Goal: Navigation & Orientation: Find specific page/section

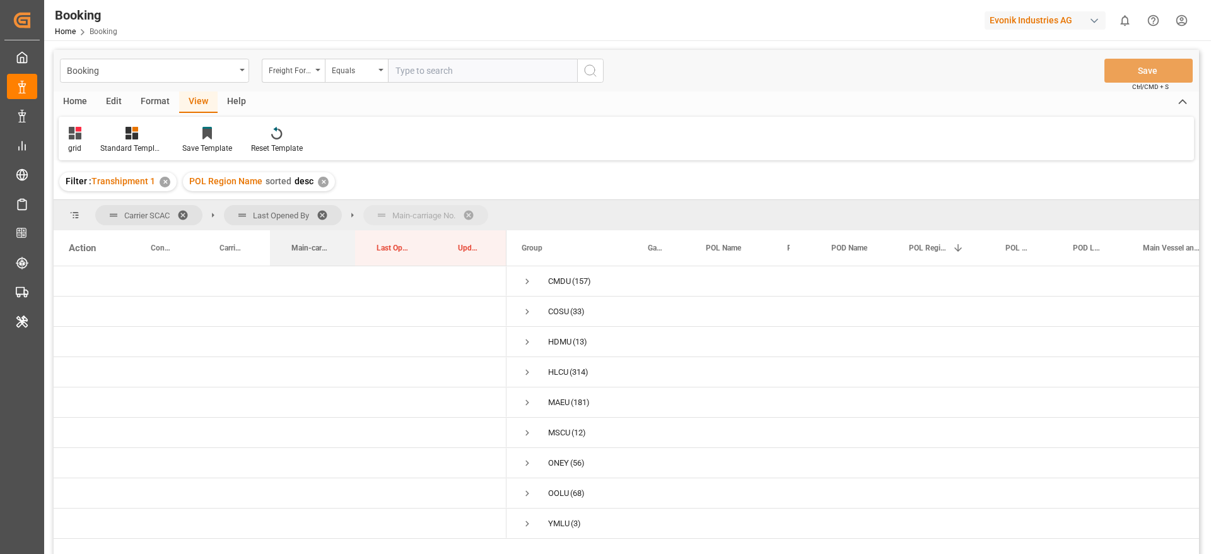
drag, startPoint x: 314, startPoint y: 244, endPoint x: 317, endPoint y: 217, distance: 27.3
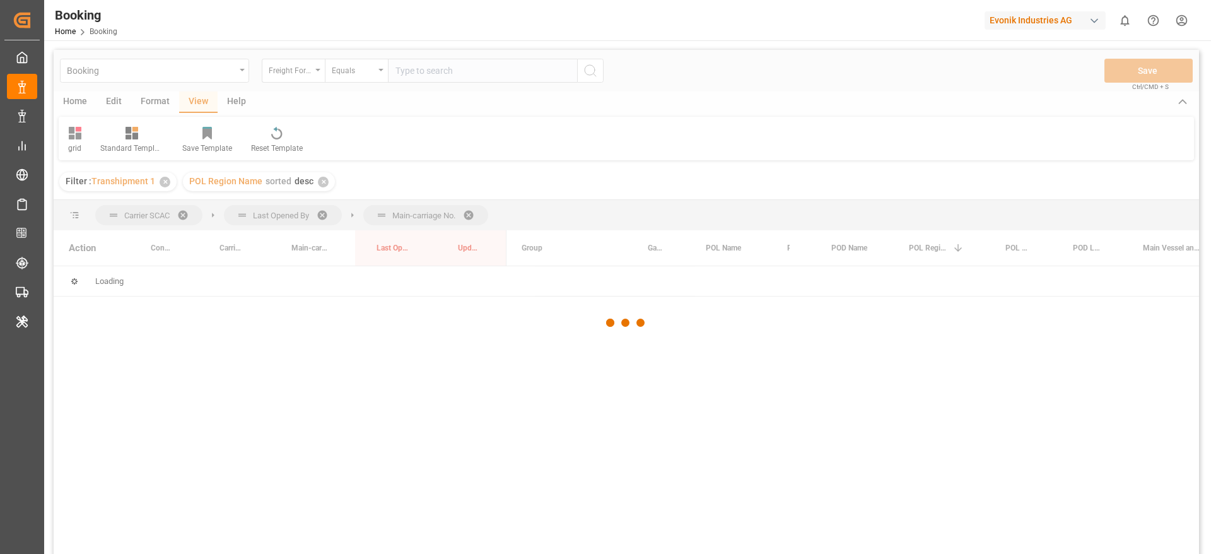
click at [317, 217] on div at bounding box center [626, 323] width 1145 height 546
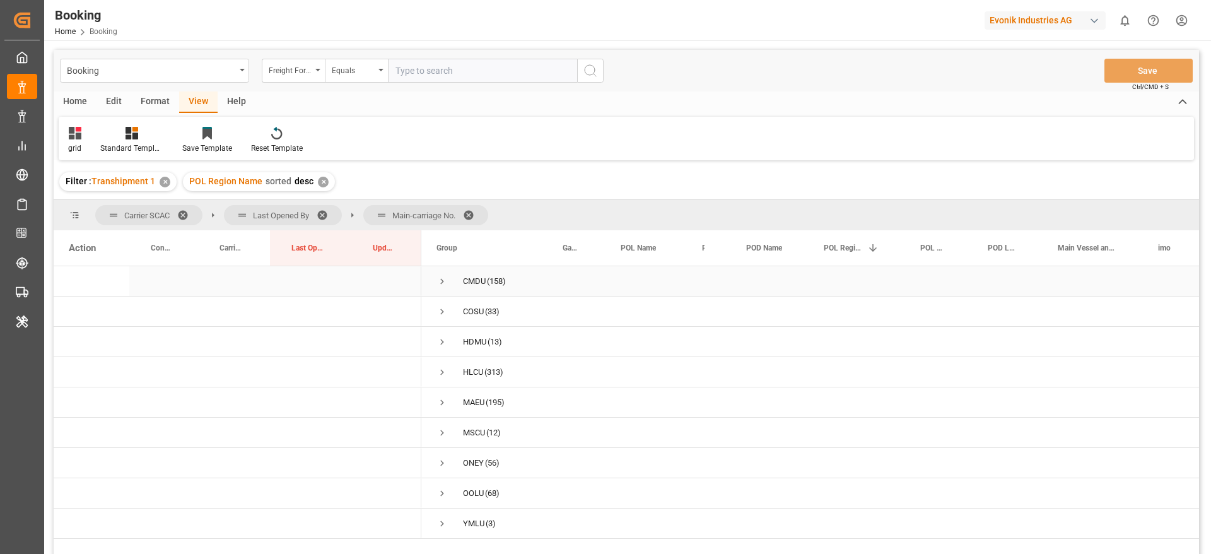
click at [439, 281] on span "Press SPACE to select this row." at bounding box center [441, 281] width 11 height 11
click at [469, 312] on span "Press SPACE to select this row." at bounding box center [468, 311] width 11 height 11
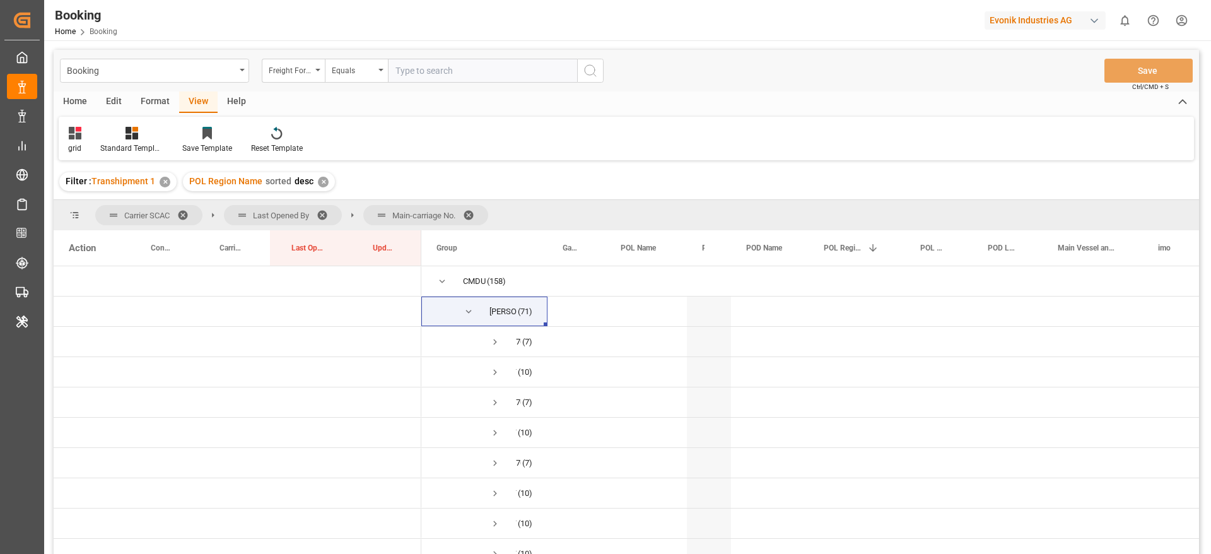
click at [325, 209] on span at bounding box center [327, 214] width 20 height 11
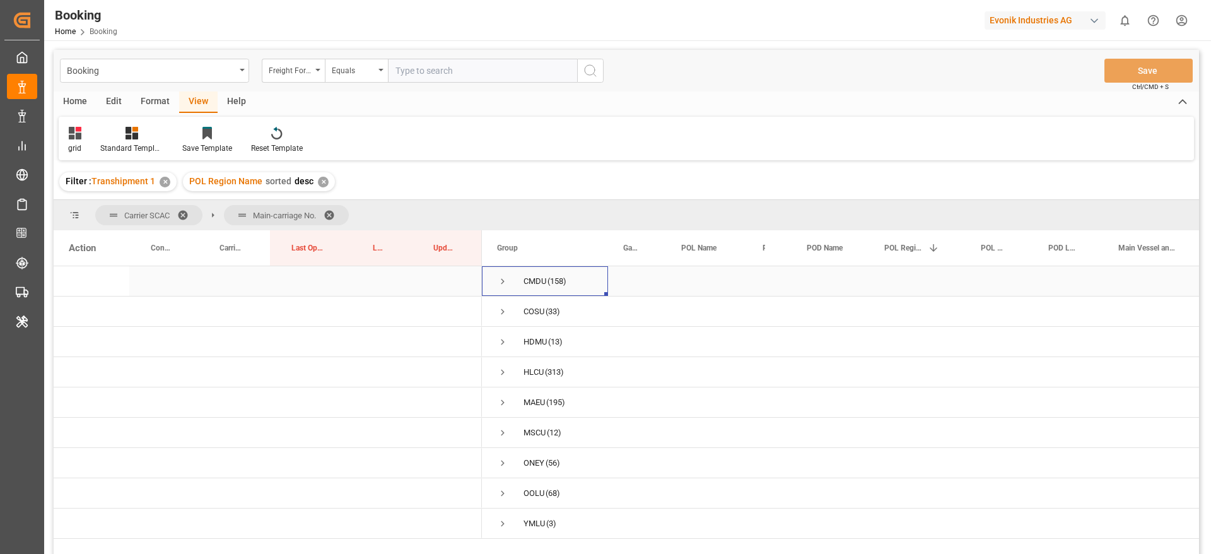
click at [500, 282] on span "Press SPACE to select this row." at bounding box center [502, 281] width 11 height 11
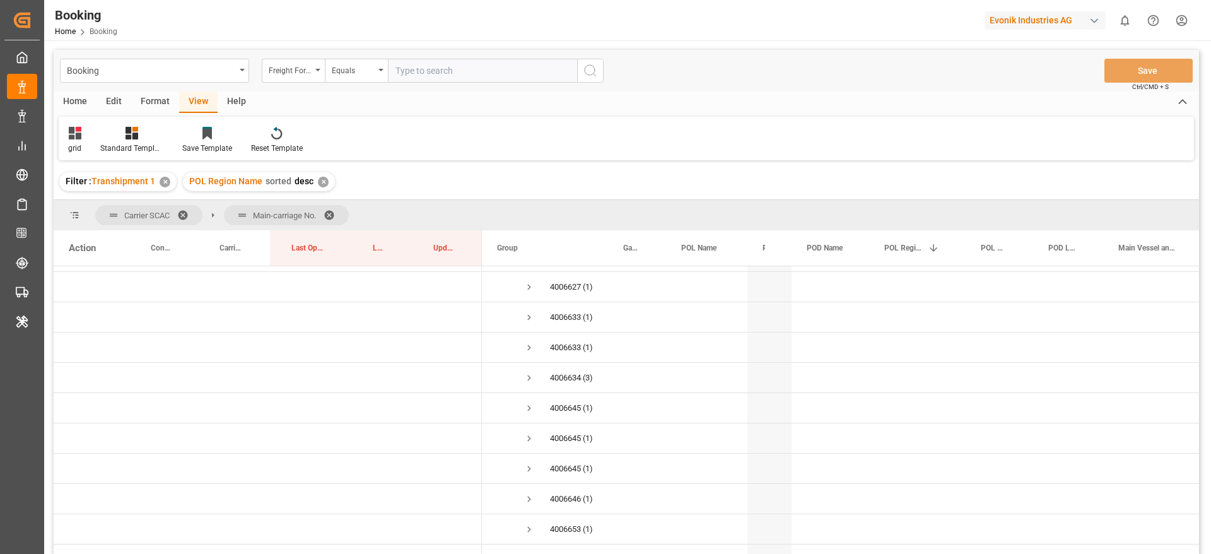
scroll to position [189, 0]
click at [533, 333] on span "Press SPACE to select this row." at bounding box center [528, 334] width 11 height 11
click at [527, 348] on span "Press SPACE to select this row." at bounding box center [528, 349] width 11 height 11
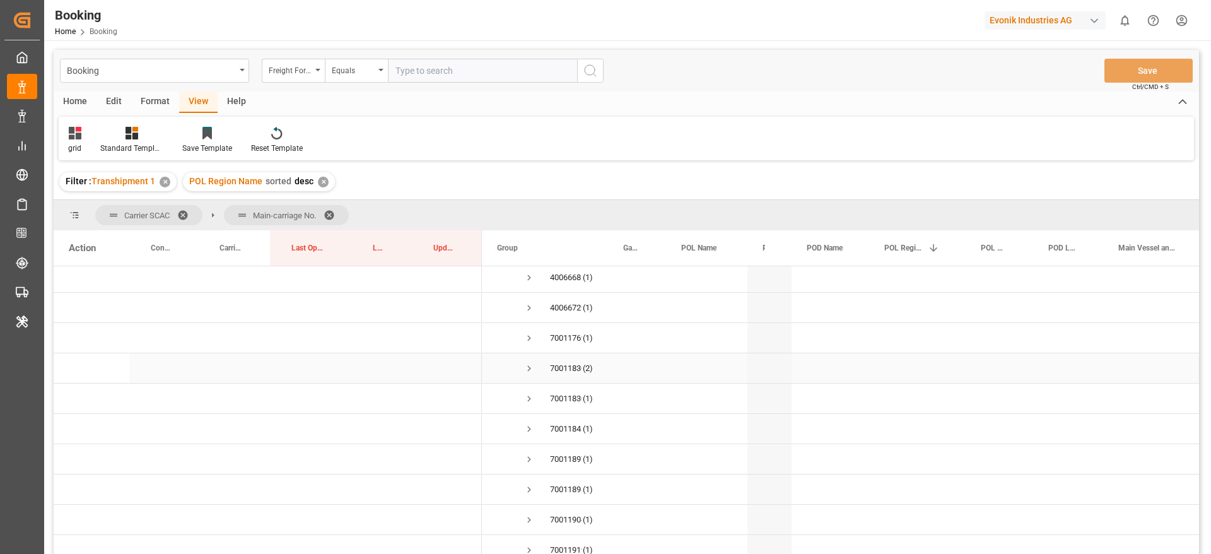
click at [527, 365] on span "Press SPACE to select this row." at bounding box center [528, 368] width 11 height 11
click at [529, 359] on span "Press SPACE to select this row." at bounding box center [528, 356] width 11 height 11
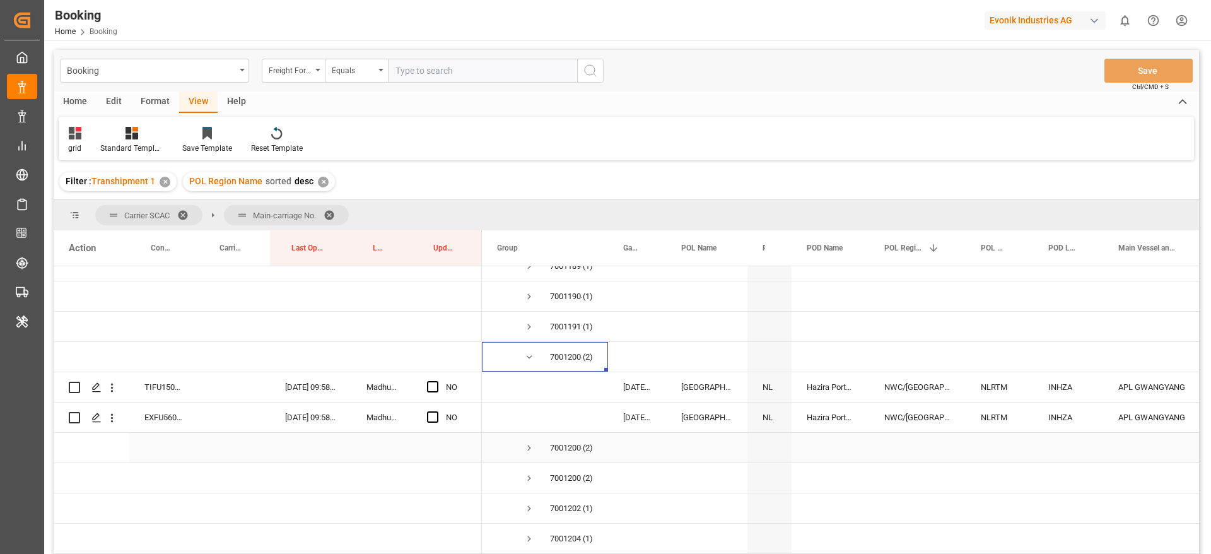
click at [530, 444] on span "Press SPACE to select this row." at bounding box center [528, 447] width 11 height 11
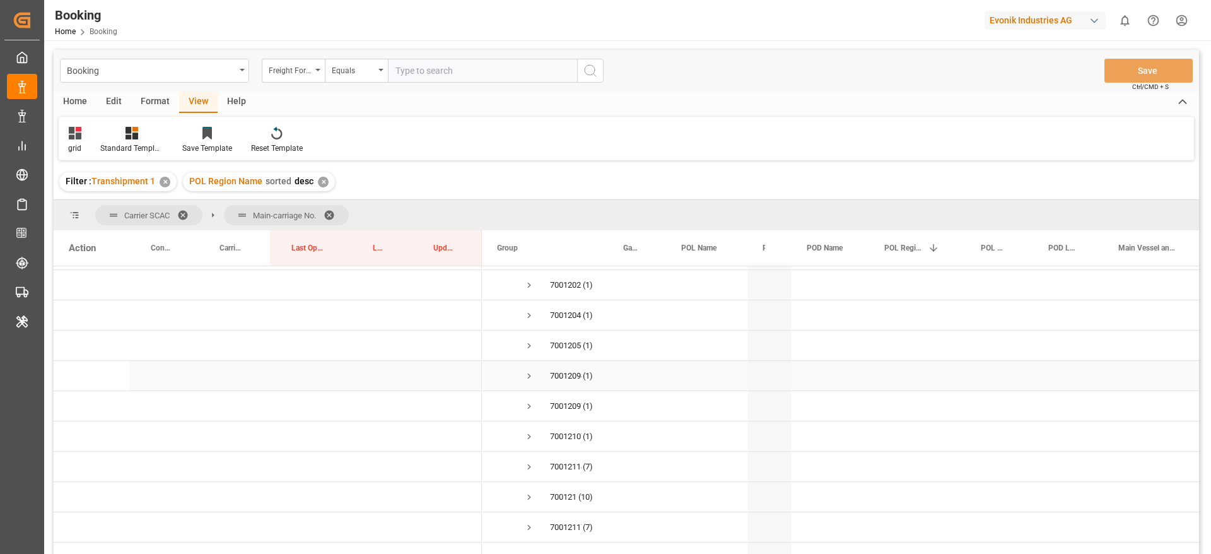
scroll to position [1514, 0]
click at [530, 366] on span "Press SPACE to select this row." at bounding box center [528, 371] width 11 height 11
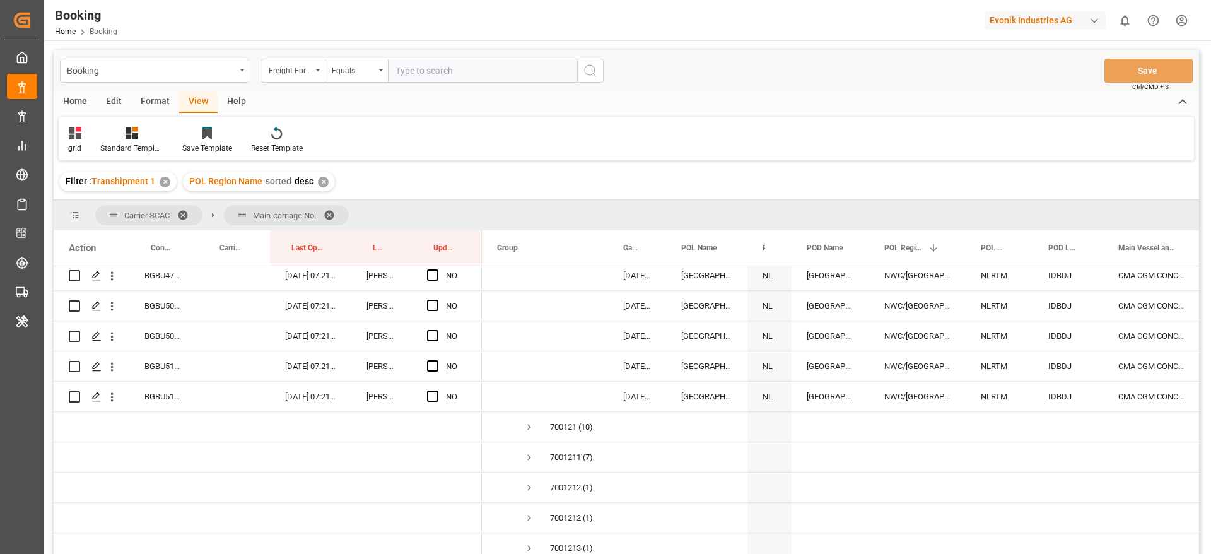
scroll to position [1703, 0]
click at [527, 421] on span "Press SPACE to select this row." at bounding box center [528, 424] width 11 height 11
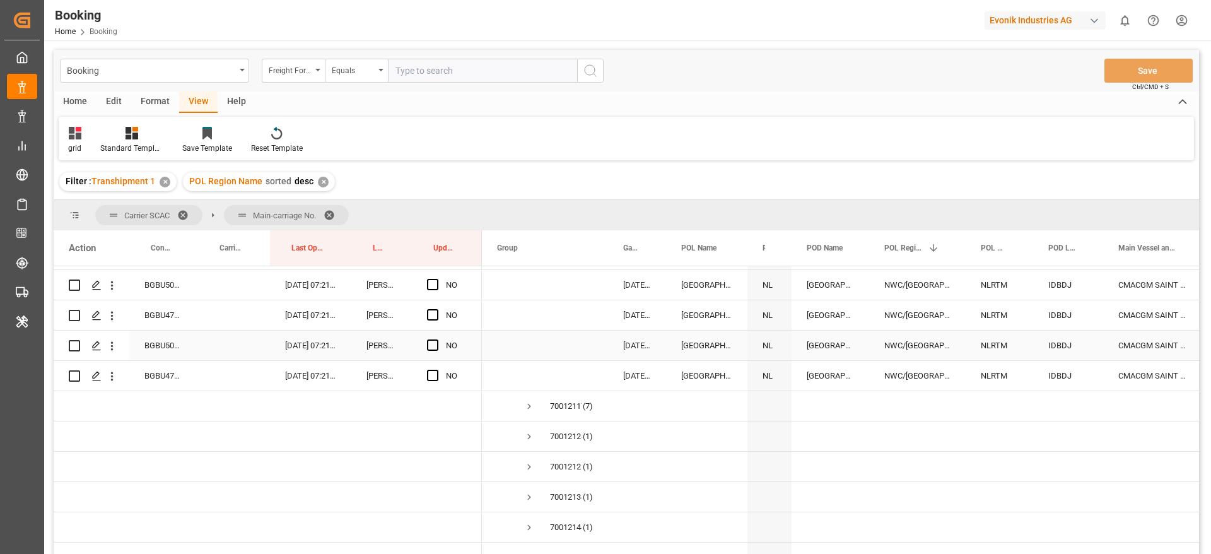
scroll to position [2081, 0]
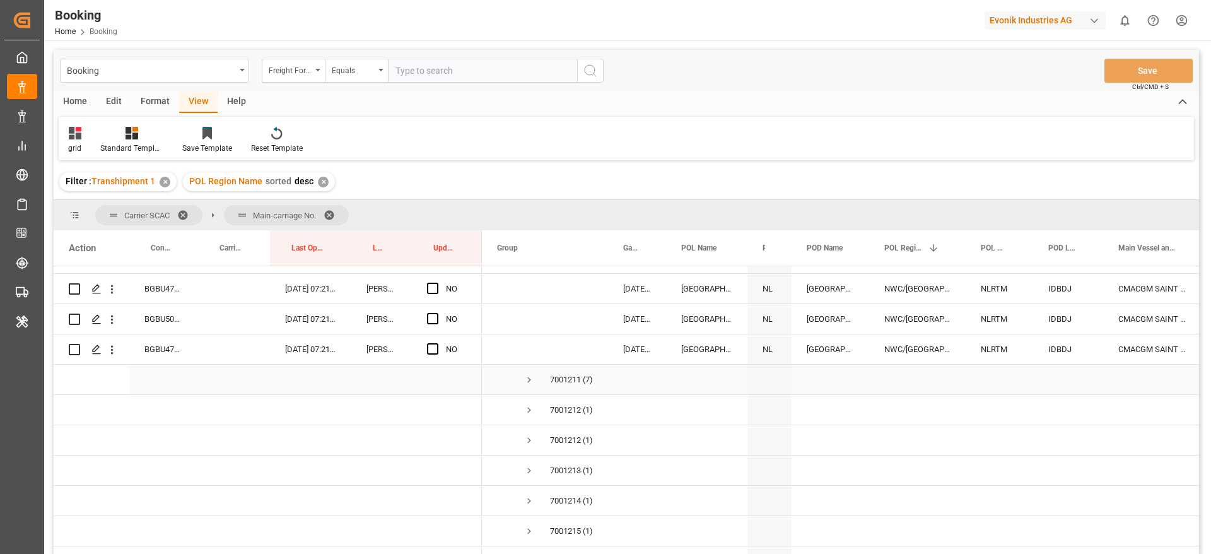
click at [532, 382] on span "Press SPACE to select this row." at bounding box center [528, 379] width 11 height 11
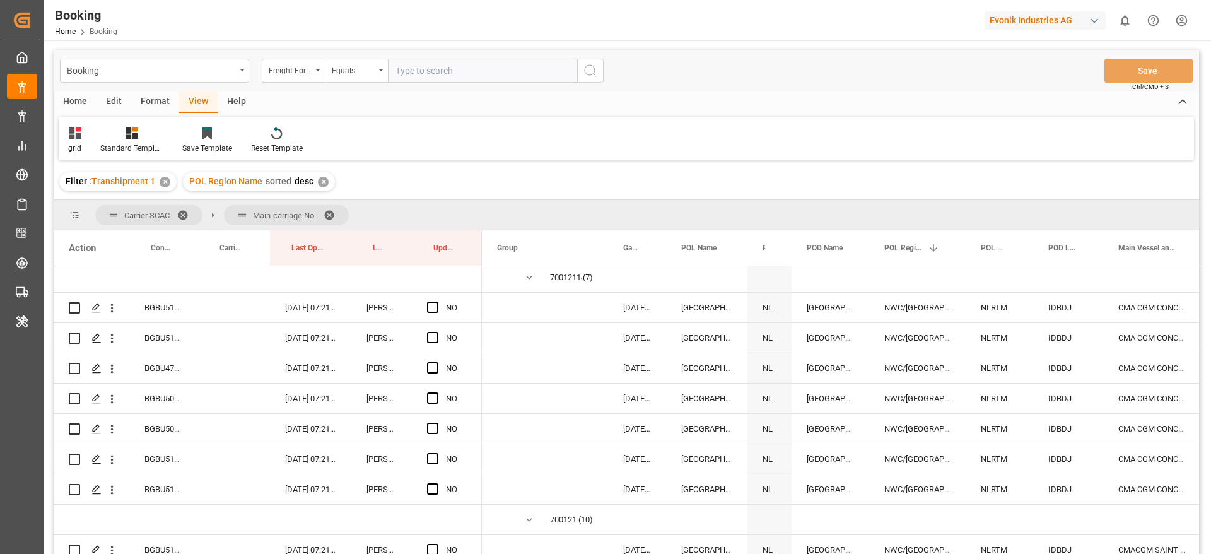
scroll to position [1041, 0]
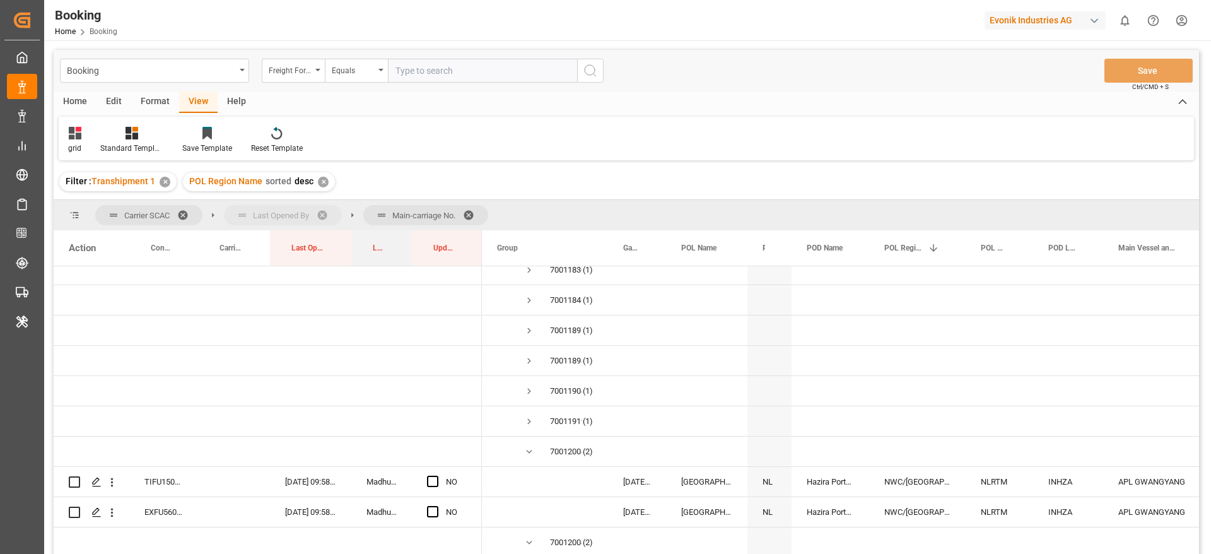
drag, startPoint x: 387, startPoint y: 249, endPoint x: 273, endPoint y: 223, distance: 116.4
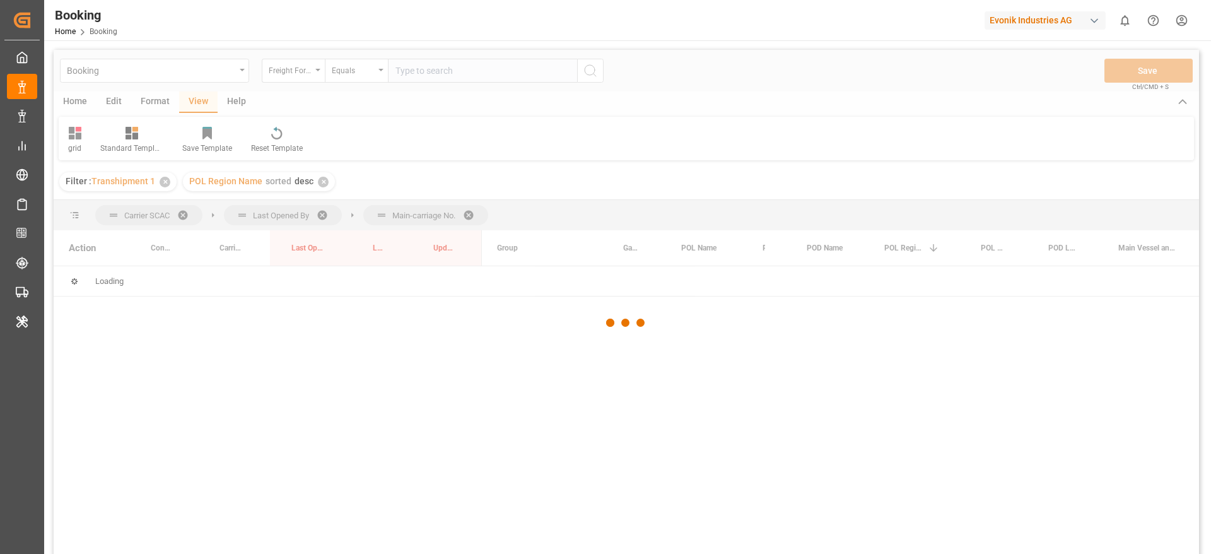
scroll to position [0, 0]
